Goal: Task Accomplishment & Management: Complete application form

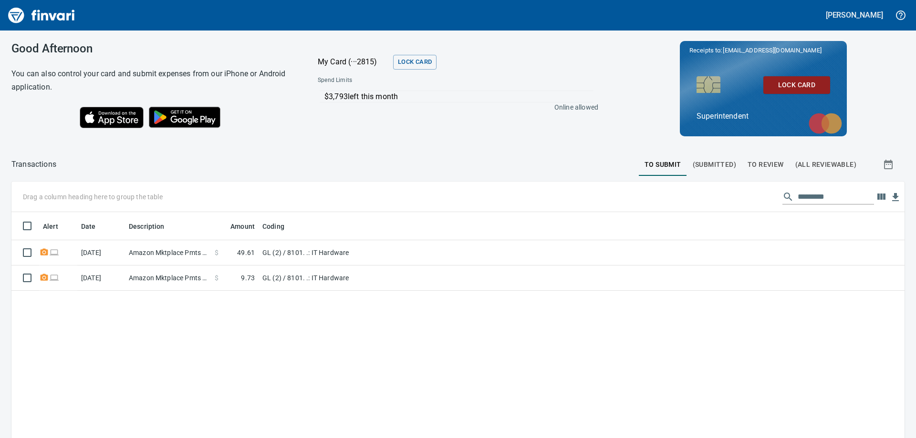
scroll to position [326, 879]
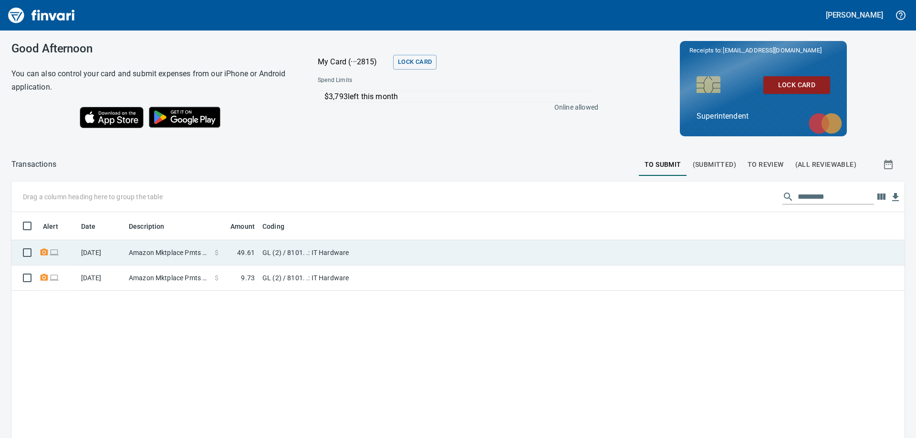
click at [43, 253] on circle at bounding box center [44, 252] width 2 height 2
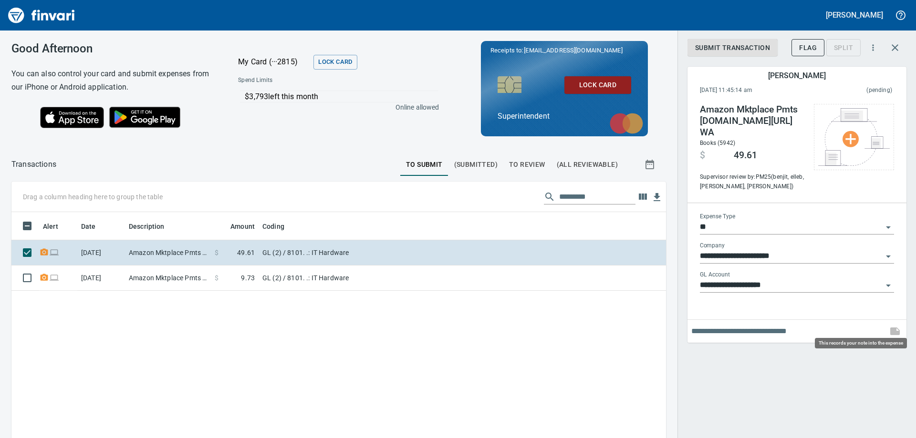
scroll to position [326, 640]
click at [846, 312] on div at bounding box center [797, 314] width 219 height 4
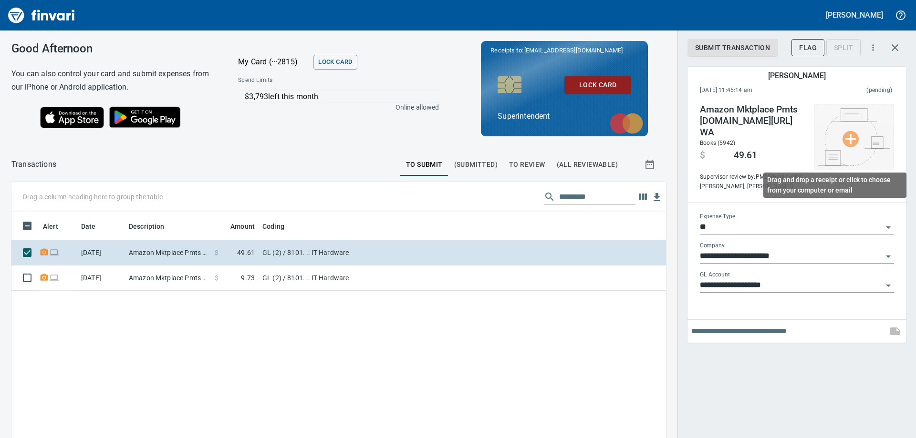
click at [861, 139] on img at bounding box center [854, 137] width 72 height 58
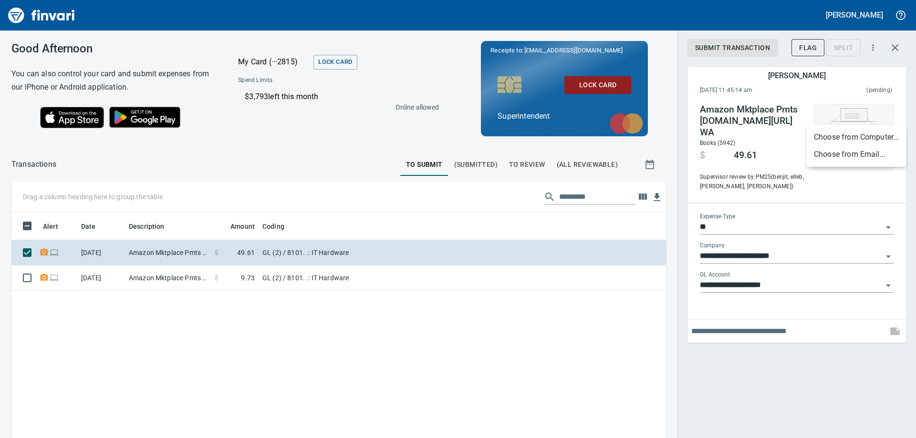
click at [861, 139] on li "Choose from Computer..." at bounding box center [856, 137] width 100 height 17
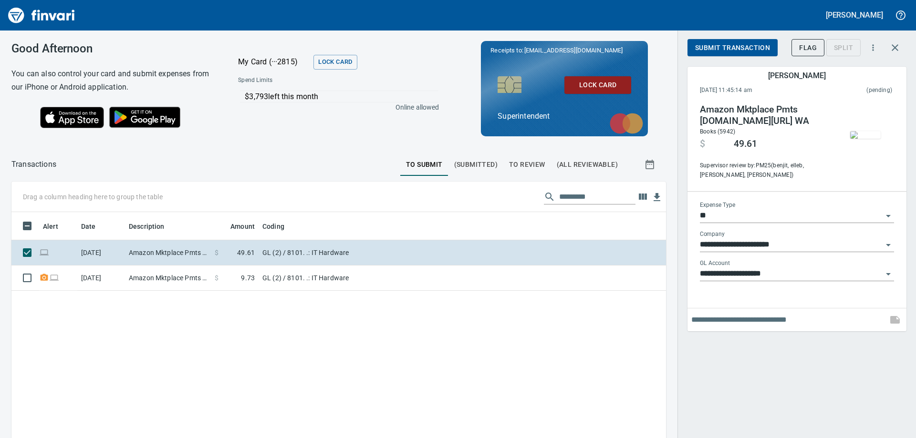
click at [737, 317] on input "text" at bounding box center [787, 320] width 192 height 15
type input "**********"
click at [749, 49] on span "Submit Transaction" at bounding box center [732, 48] width 75 height 12
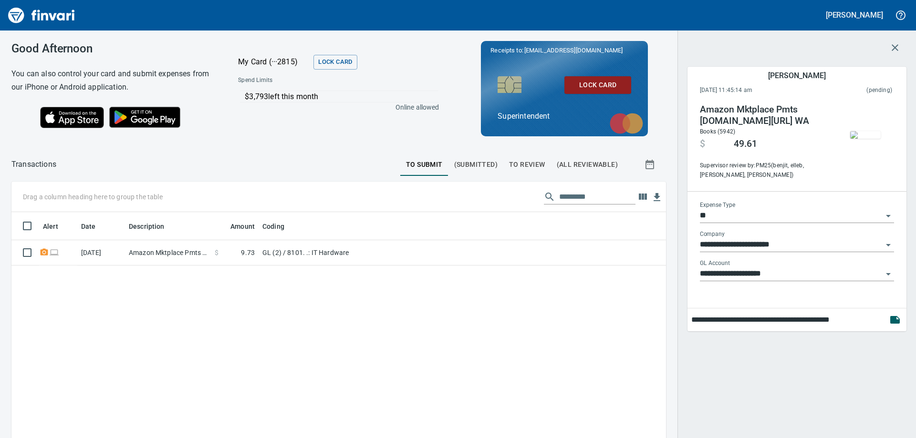
scroll to position [326, 640]
click at [894, 48] on icon "button" at bounding box center [895, 47] width 7 height 7
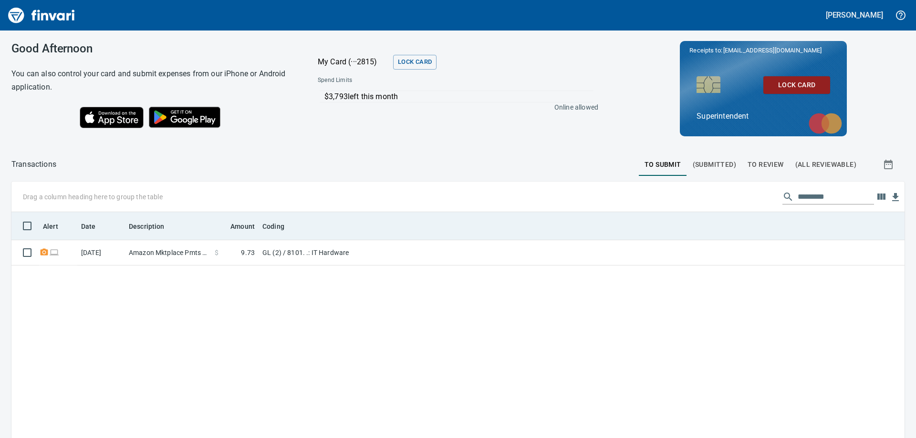
scroll to position [1, 1]
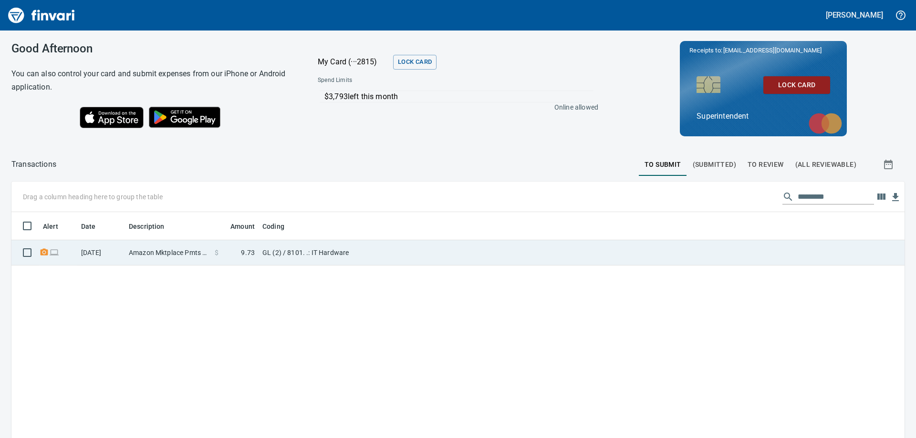
click at [152, 254] on td "Amazon Mktplace Pmts [DOMAIN_NAME][URL] WA" at bounding box center [168, 252] width 86 height 25
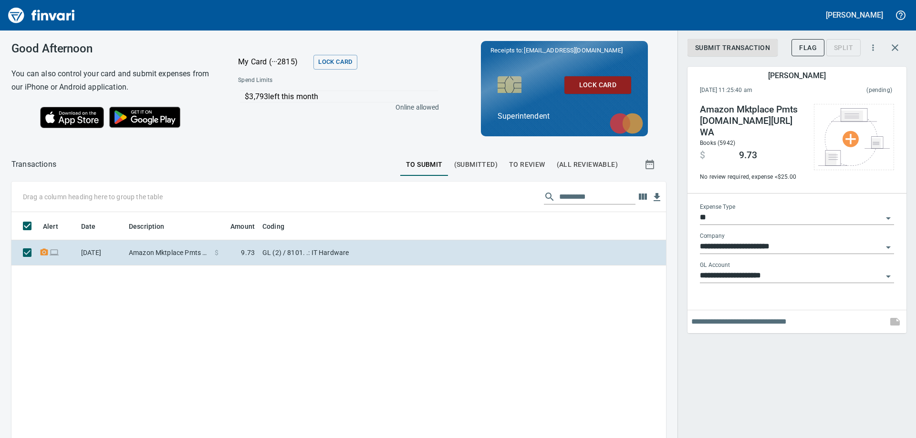
scroll to position [326, 640]
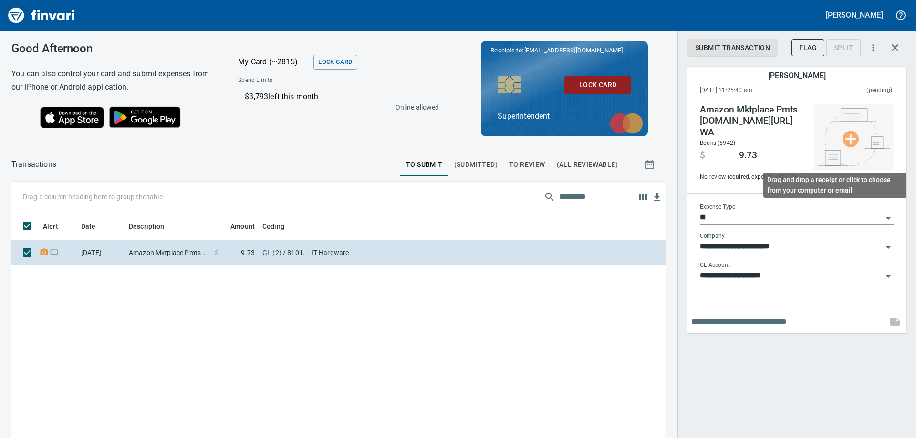
click at [850, 138] on img at bounding box center [854, 137] width 72 height 58
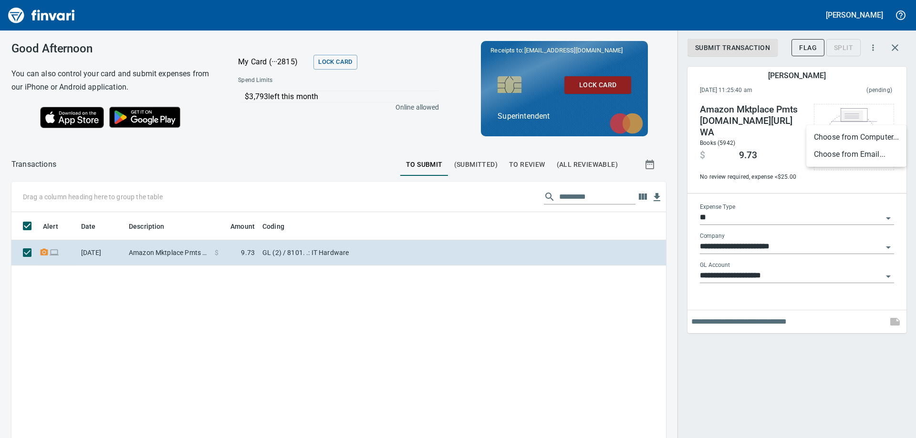
click at [850, 150] on li "Choose from Email..." at bounding box center [856, 154] width 100 height 17
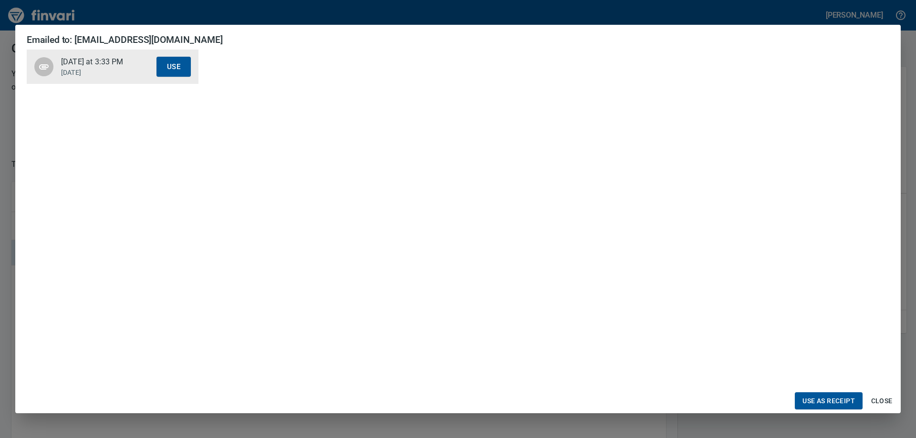
scroll to position [0, 0]
click at [882, 402] on span "Close" at bounding box center [881, 402] width 23 height 12
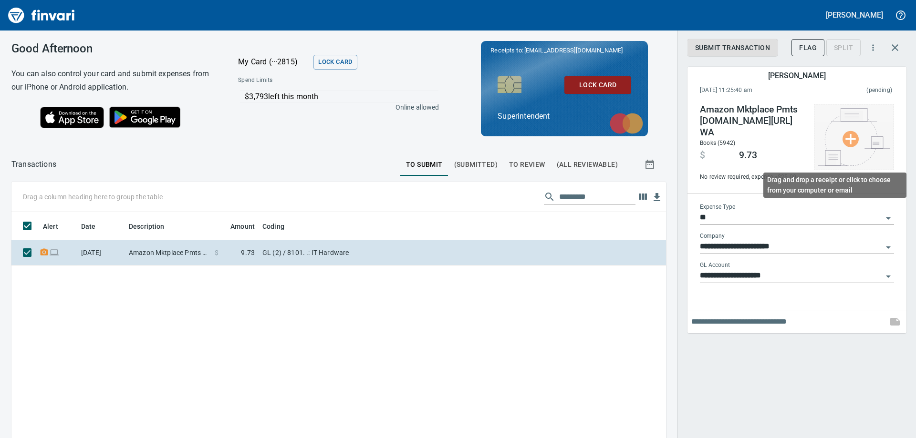
scroll to position [326, 640]
click at [847, 139] on img at bounding box center [854, 137] width 72 height 58
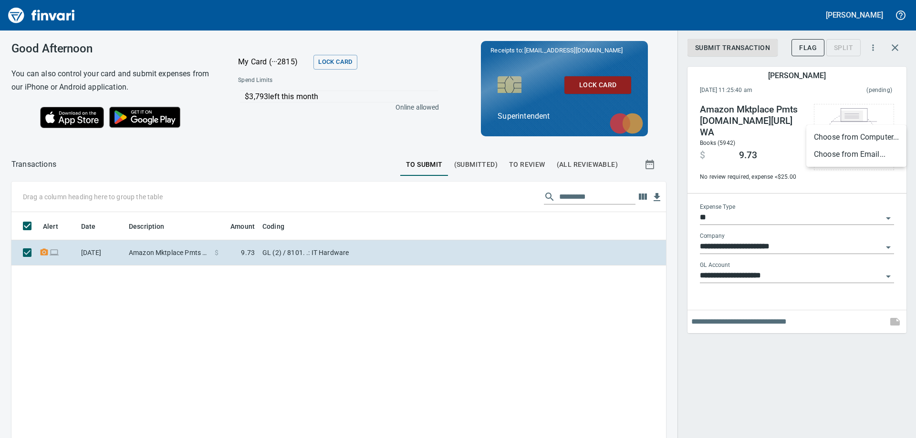
click at [847, 152] on li "Choose from Email..." at bounding box center [856, 154] width 100 height 17
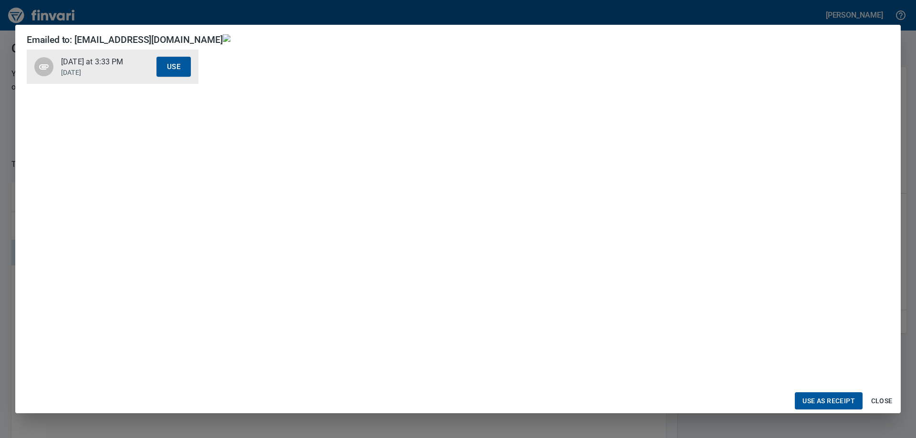
click at [880, 402] on span "Close" at bounding box center [881, 402] width 23 height 12
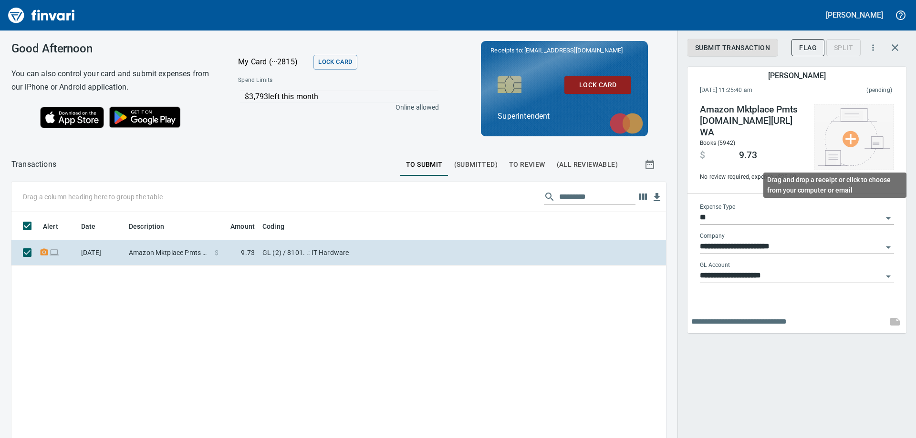
click at [849, 137] on img at bounding box center [854, 137] width 72 height 58
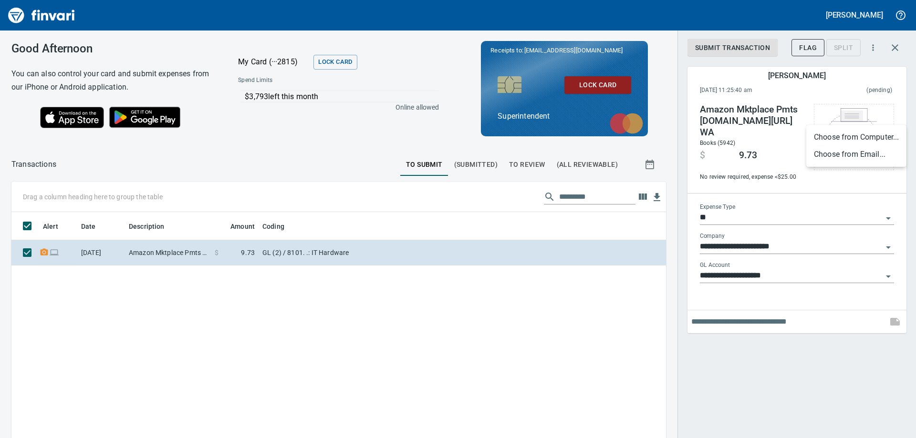
click at [847, 140] on li "Choose from Computer..." at bounding box center [856, 137] width 100 height 17
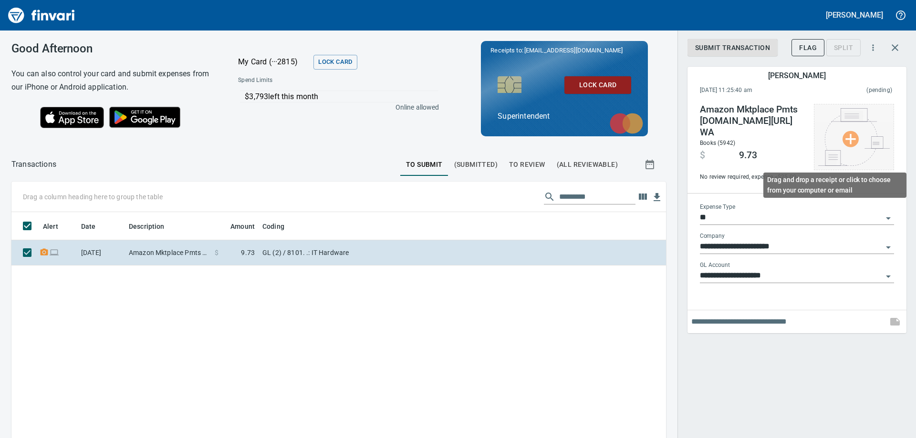
click at [851, 137] on img at bounding box center [854, 137] width 72 height 58
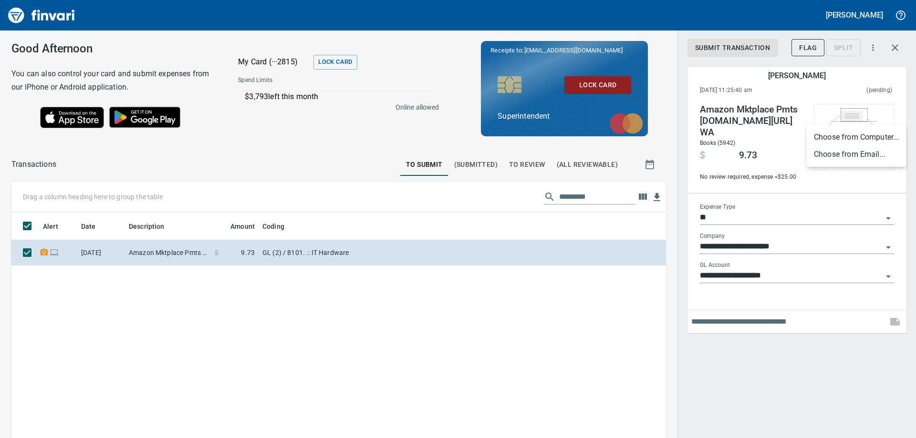
click at [853, 157] on li "Choose from Email..." at bounding box center [856, 154] width 100 height 17
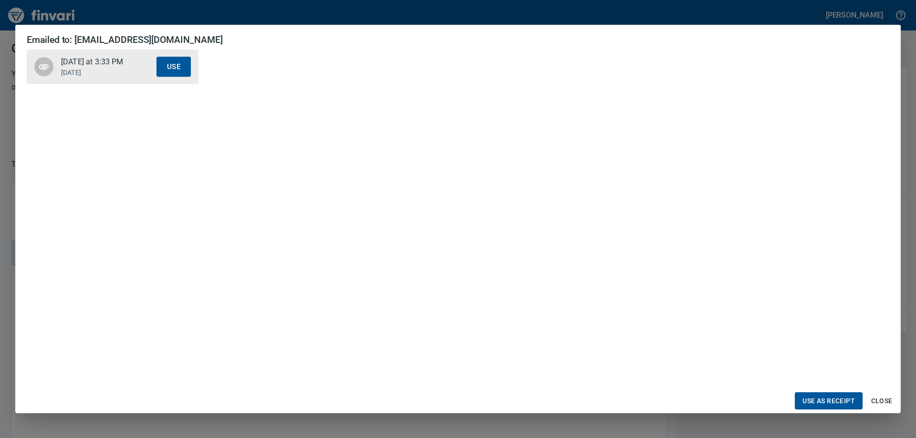
scroll to position [577, 0]
click at [884, 401] on span "Close" at bounding box center [881, 402] width 23 height 12
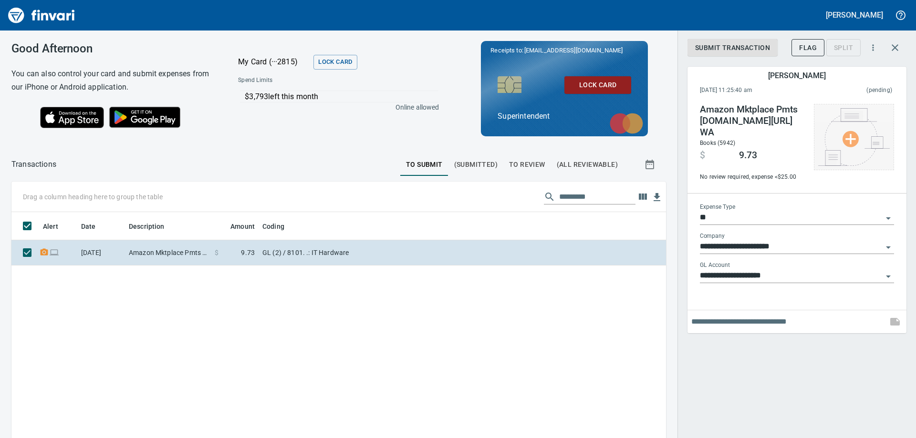
scroll to position [326, 640]
click at [860, 137] on img at bounding box center [854, 137] width 72 height 58
click at [855, 138] on li "Choose from Computer..." at bounding box center [856, 137] width 100 height 17
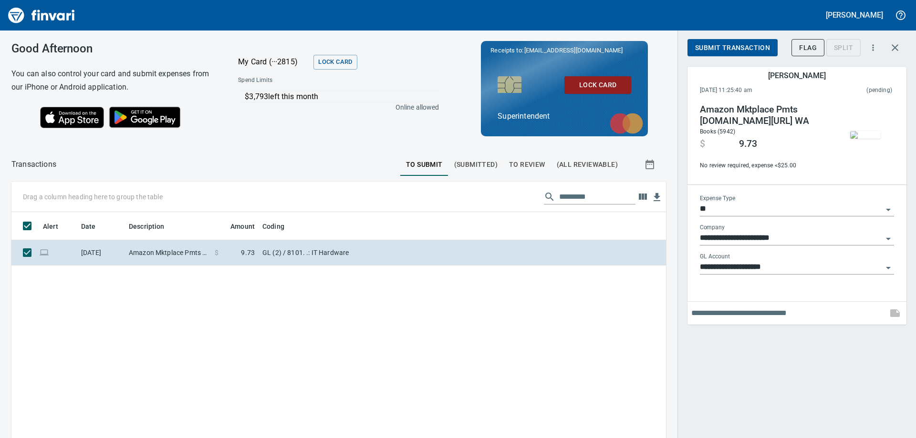
click at [736, 313] on input "text" at bounding box center [787, 313] width 192 height 15
type input "**********"
click at [756, 51] on span "Submit Transaction" at bounding box center [732, 48] width 75 height 12
